Goal: Task Accomplishment & Management: Manage account settings

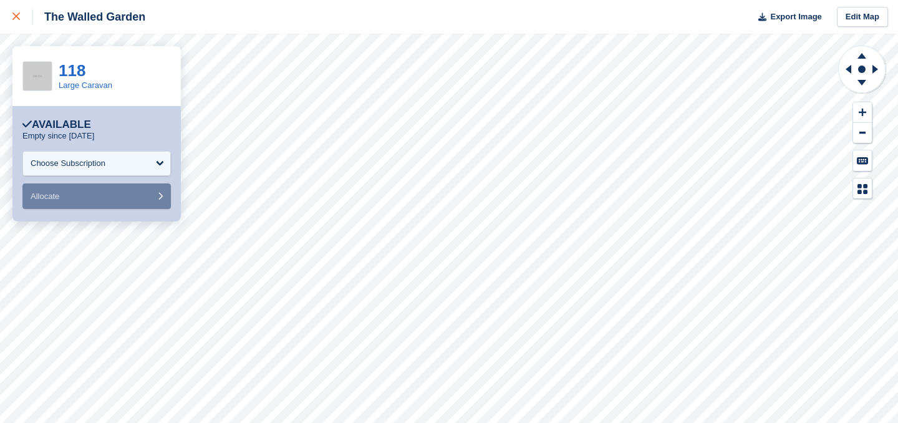
click at [16, 17] on icon at bounding box center [15, 15] width 7 height 7
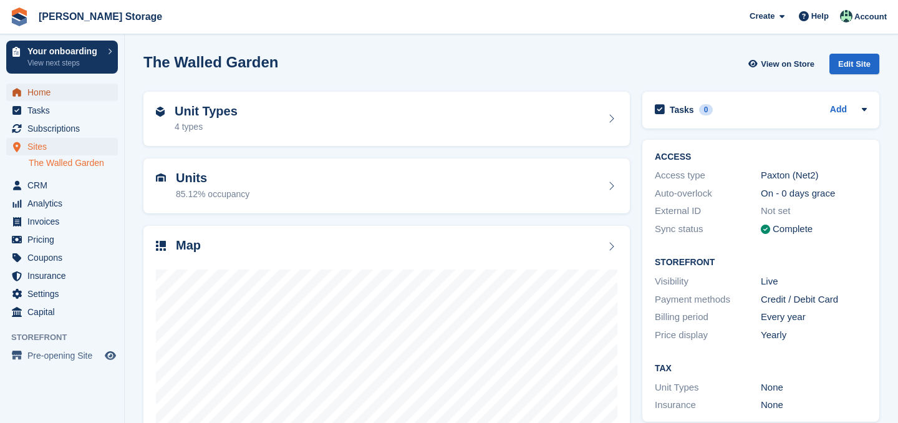
click at [47, 94] on span "Home" at bounding box center [64, 92] width 75 height 17
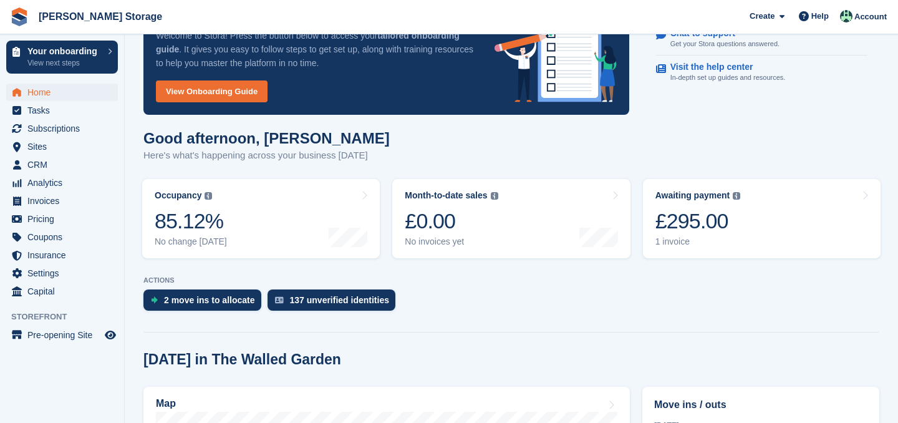
scroll to position [70, 0]
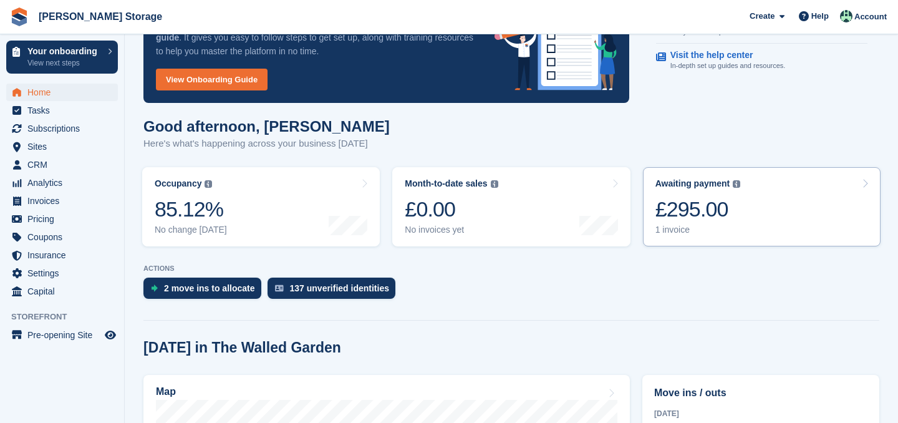
click at [728, 212] on div "£295.00" at bounding box center [697, 209] width 85 height 26
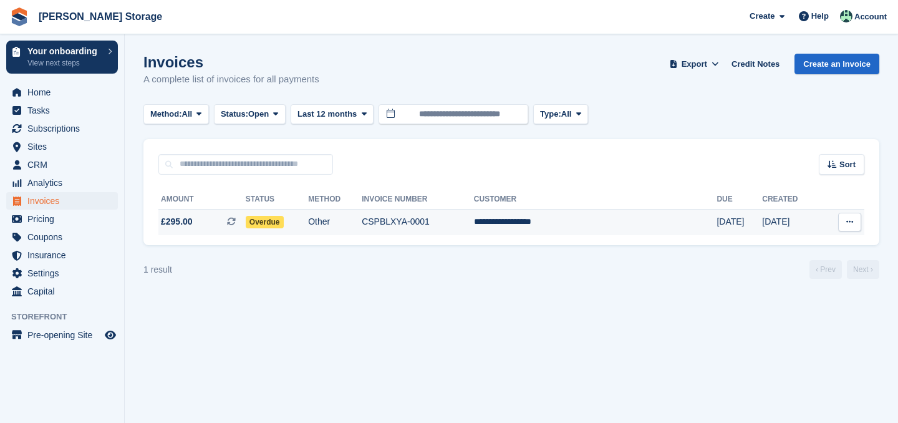
click at [847, 226] on button at bounding box center [849, 222] width 23 height 19
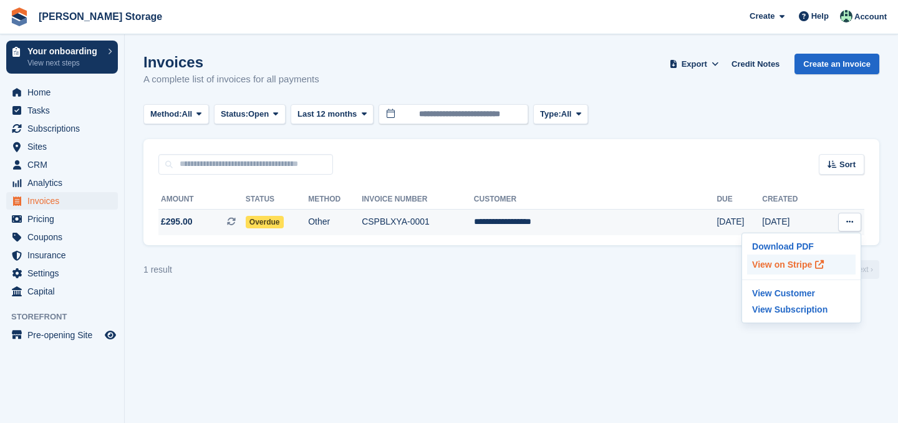
click at [794, 266] on p "View on Stripe" at bounding box center [801, 264] width 109 height 20
click at [203, 221] on span "£295.00 This is a recurring subscription invoice." at bounding box center [201, 221] width 87 height 13
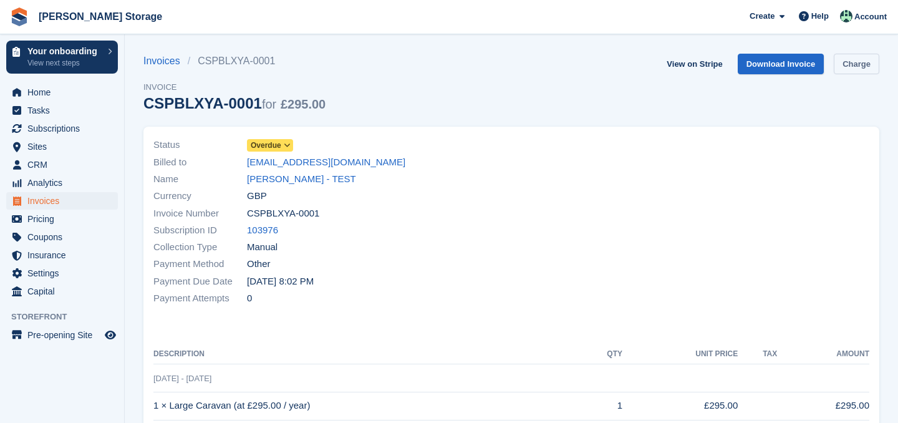
click at [855, 62] on link "Charge" at bounding box center [857, 64] width 46 height 21
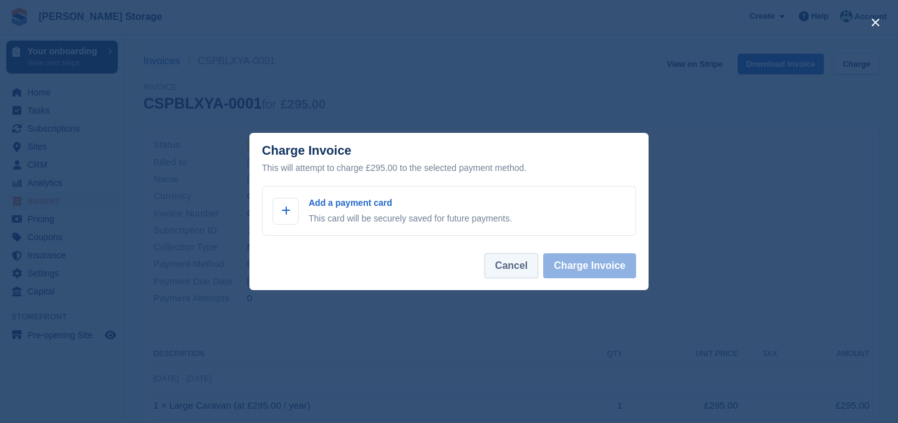
click at [511, 268] on button "Cancel" at bounding box center [512, 265] width 54 height 25
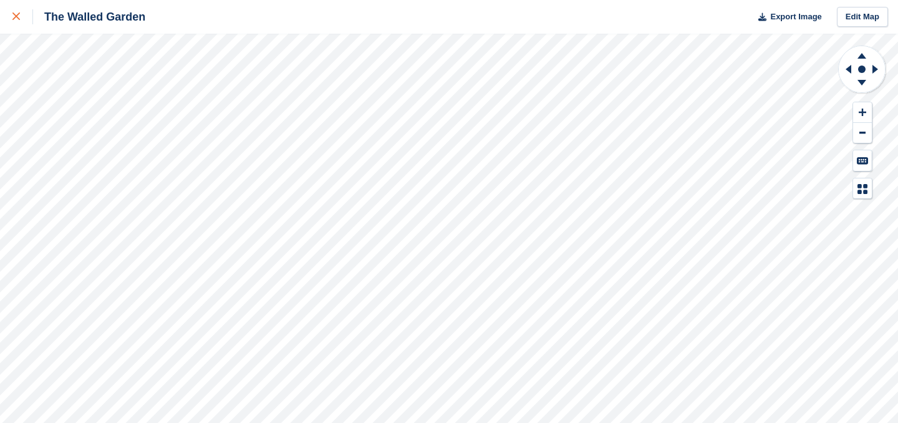
click at [25, 22] on div at bounding box center [22, 16] width 21 height 15
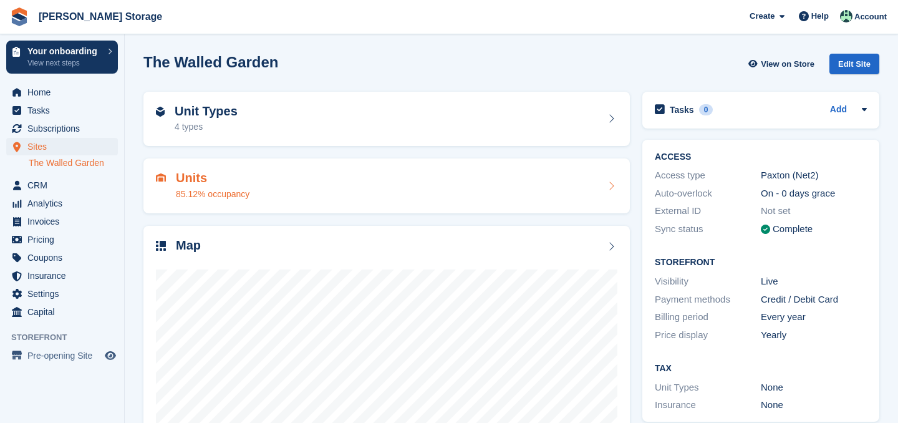
click at [392, 180] on div "Units 85.12% occupancy" at bounding box center [386, 186] width 461 height 30
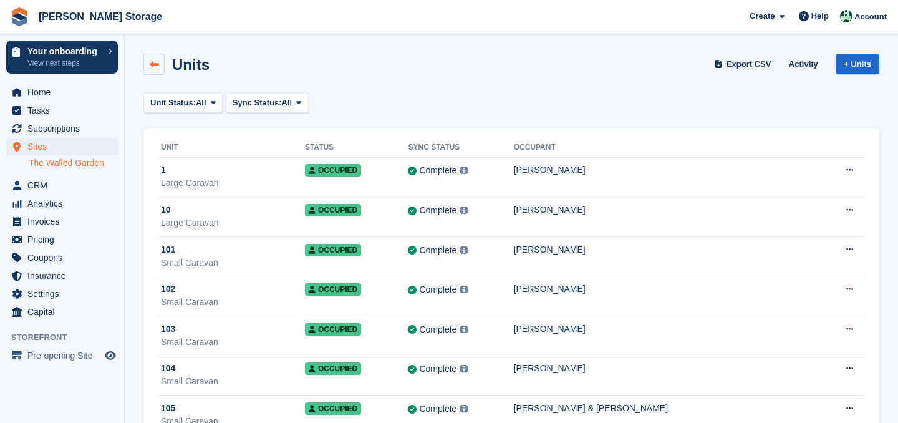
click at [157, 68] on icon at bounding box center [154, 64] width 9 height 9
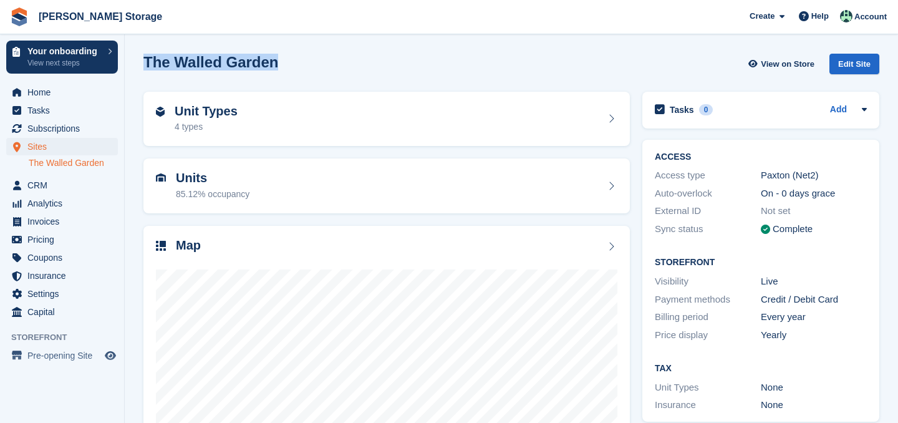
drag, startPoint x: 143, startPoint y: 62, endPoint x: 272, endPoint y: 69, distance: 128.6
click at [272, 69] on div "The Walled Garden View on Store Edit Site" at bounding box center [511, 64] width 736 height 21
click at [168, 69] on h2 "The Walled Garden" at bounding box center [210, 62] width 135 height 17
drag, startPoint x: 143, startPoint y: 63, endPoint x: 268, endPoint y: 72, distance: 125.1
click at [268, 72] on div "The Walled Garden View on Store Edit Site" at bounding box center [511, 64] width 736 height 21
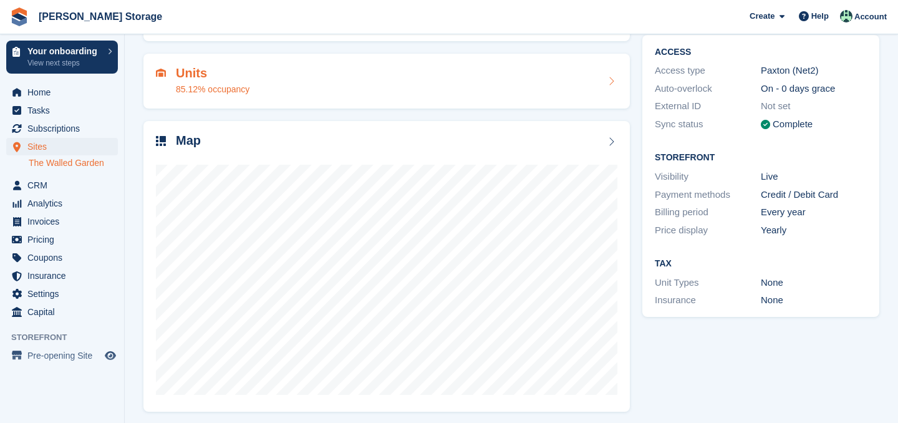
scroll to position [109, 0]
